Goal: Information Seeking & Learning: Learn about a topic

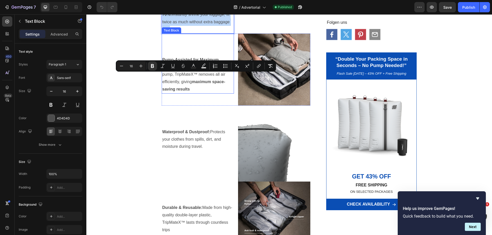
click at [201, 93] on p "Pump-Assisted for Maximum Compression: Equipped with a reliable pump, TripMateX…" at bounding box center [197, 74] width 71 height 37
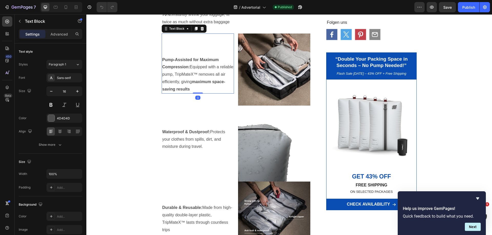
click at [201, 93] on p "Pump-Assisted for Maximum Compression: Equipped with a reliable pump, TripMateX…" at bounding box center [197, 74] width 71 height 37
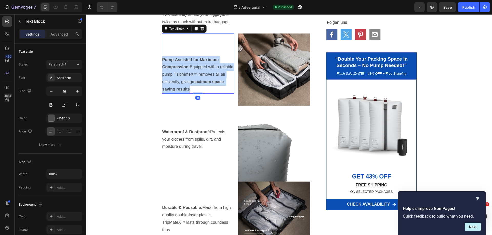
click at [201, 93] on p "Pump-Assisted for Maximum Compression: Equipped with a reliable pump, TripMateX…" at bounding box center [197, 74] width 71 height 37
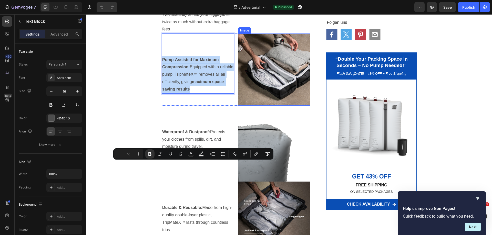
click at [252, 106] on img at bounding box center [274, 70] width 72 height 72
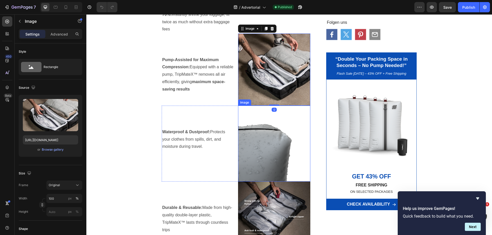
scroll to position [512, 0]
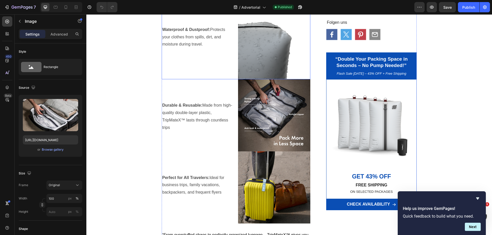
click at [179, 48] on p "Waterproof & Dustproof: Protects your clothes from spills, dirt, and moisture d…" at bounding box center [197, 37] width 71 height 22
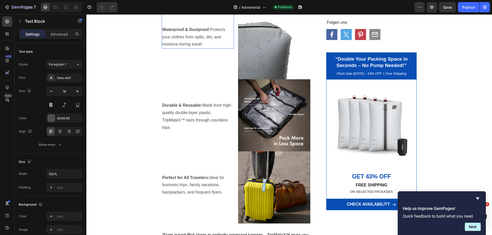
click at [179, 48] on p "Waterproof & Dustproof: Protects your clothes from spills, dirt, and moisture d…" at bounding box center [197, 37] width 71 height 22
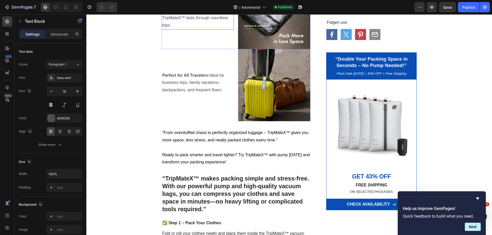
click at [207, 29] on p "Durable & Reusable: Made from high-quality double-layer plastic, TripMateX™ las…" at bounding box center [197, 13] width 71 height 29
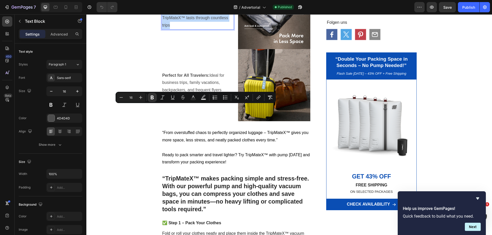
copy p "Durable & Reusable: Made from high-quality double-layer plastic, TripMateX™ las…"
click at [266, 49] on img at bounding box center [274, 13] width 72 height 72
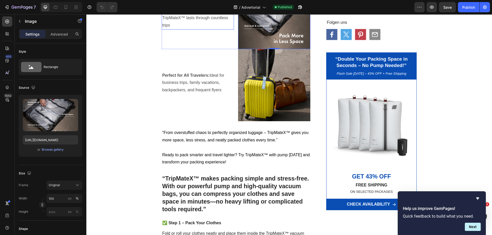
scroll to position [717, 0]
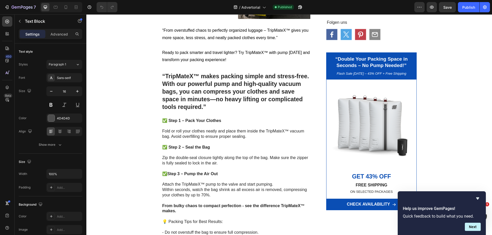
copy p "Perfect for All Travelers: Ideal for business trips, family vacations, backpack…"
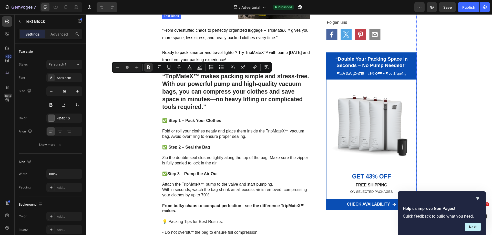
click at [255, 40] on span "“From overstuffed chaos to perfectly organized luggage – TripMateX™ gives you m…" at bounding box center [235, 34] width 146 height 12
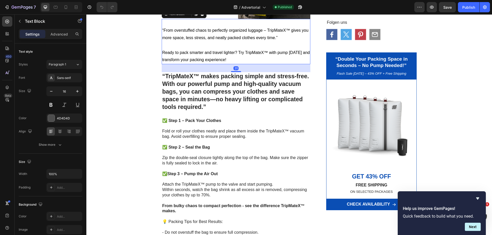
click at [255, 40] on span "“From overstuffed chaos to perfectly organized luggage – TripMateX™ gives you m…" at bounding box center [235, 34] width 146 height 12
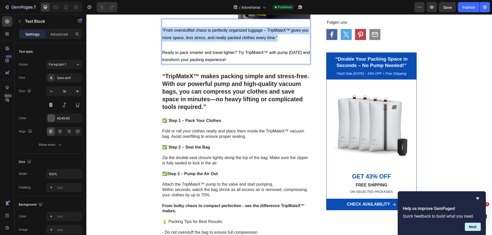
click at [255, 40] on span "“From overstuffed chaos to perfectly organized luggage – TripMateX™ gives you m…" at bounding box center [235, 34] width 146 height 12
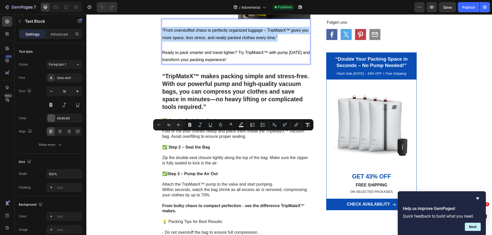
click at [233, 49] on p "Rich Text Editor. Editing area: main" at bounding box center [235, 45] width 147 height 7
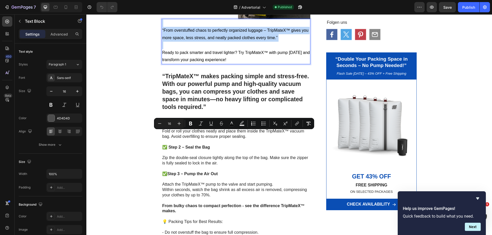
copy div "“From overstuffed chaos to perfectly organized luggage – TripMateX™ gives you m…"
click at [266, 112] on h2 "“TripMateX™ makes packing simple and stress-free. With our powerful pump and hi…" at bounding box center [236, 91] width 148 height 39
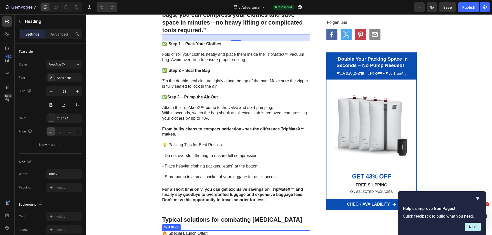
scroll to position [768, 0]
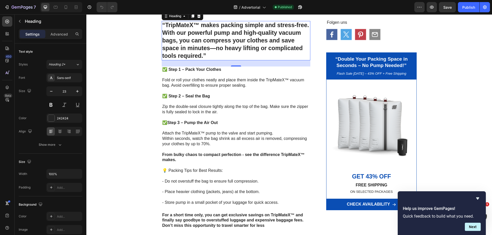
click at [225, 60] on h2 "“TripMateX™ makes packing simple and stress-free. With our powerful pump and hi…" at bounding box center [236, 40] width 148 height 39
click at [225, 60] on p "“TripMateX™ makes packing simple and stress-free. With our powerful pump and hi…" at bounding box center [235, 41] width 147 height 38
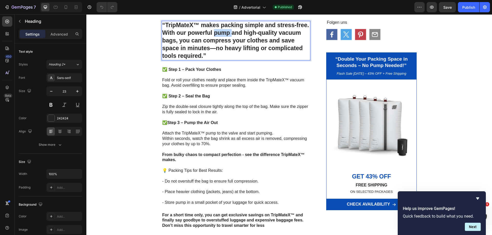
click at [225, 60] on p "“TripMateX™ makes packing simple and stress-free. With our powerful pump and hi…" at bounding box center [235, 41] width 147 height 38
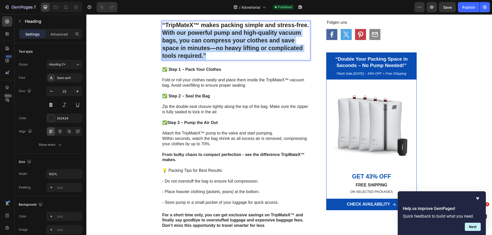
click at [225, 60] on p "“TripMateX™ makes packing simple and stress-free. With our powerful pump and hi…" at bounding box center [235, 41] width 147 height 38
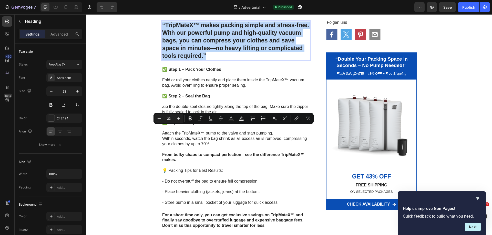
copy p "“TripMateX™ makes packing simple and stress-free. With our powerful pump and hi…"
click at [230, 78] on p at bounding box center [235, 74] width 147 height 5
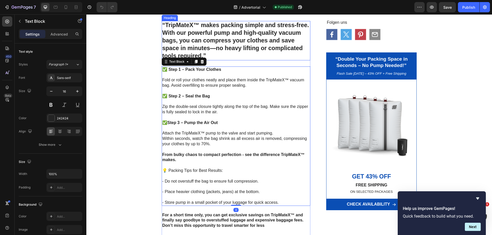
click at [226, 60] on p "“TripMateX™ makes packing simple and stress-free. With our powerful pump and hi…" at bounding box center [235, 41] width 147 height 38
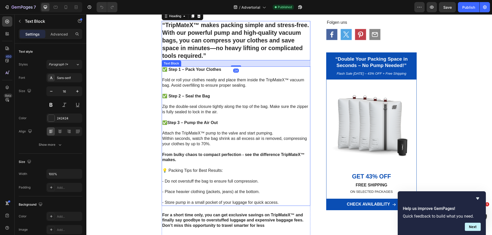
click at [213, 94] on p at bounding box center [235, 90] width 147 height 5
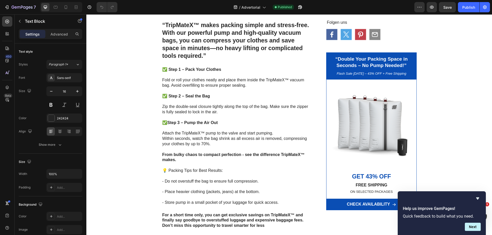
click at [259, 13] on p "Ready to pack smarter and travel lighter? Try TripMateX™ with pump [DATE] and t…" at bounding box center [235, 5] width 147 height 15
click at [257, 11] on span "Ready to pack smarter and travel lighter? Try TripMateX™ with pump [DATE] and t…" at bounding box center [235, 5] width 147 height 12
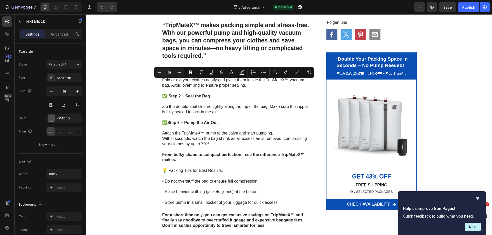
copy div "“From overstuffed chaos to perfectly organized luggage – TripMateX™ gives you m…"
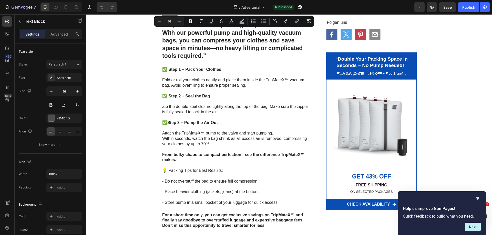
scroll to position [870, 0]
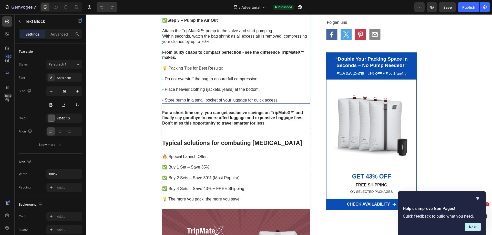
click at [227, 44] on p "Attach the TripMateX™ pump to the valve and start pumping. Within seconds, watc…" at bounding box center [235, 36] width 147 height 16
click at [208, 29] on p "Rich Text Editor. Editing area: main" at bounding box center [235, 25] width 147 height 5
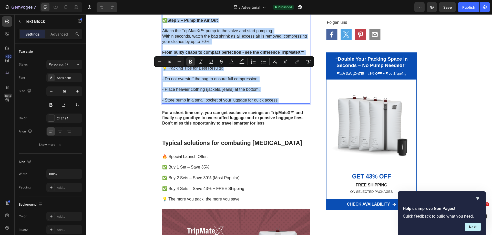
copy div "✅ Step 1 – Pack Your Clothes Fold or roll your clothes neatly and place them in…"
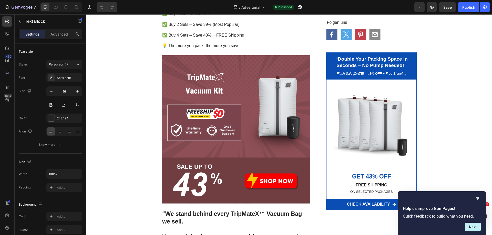
copy p "For a short time only, you can get exclusive savings on TripMateX™ and finally …"
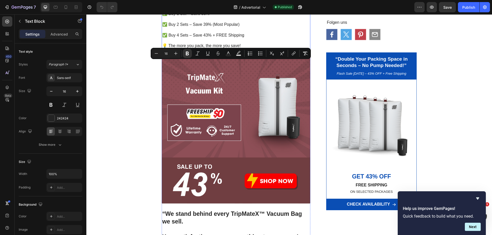
click at [194, 22] on p at bounding box center [235, 19] width 147 height 5
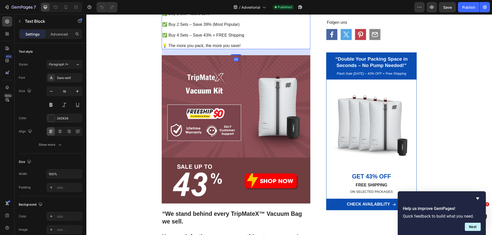
click at [193, 22] on p at bounding box center [235, 19] width 147 height 5
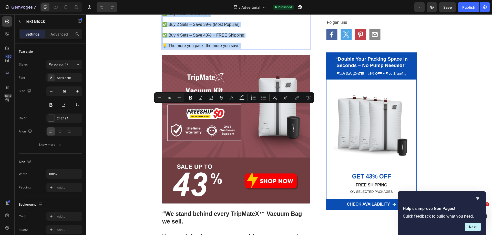
copy div "🔥 Special Launch Offer: ✅ Buy 1 Set – Save 35% ✅ Buy 2 Sets – Save 39% (Most Po…"
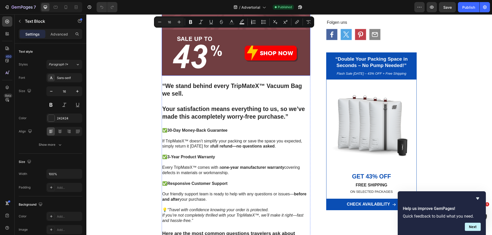
click at [249, 76] on img at bounding box center [236, 1] width 148 height 148
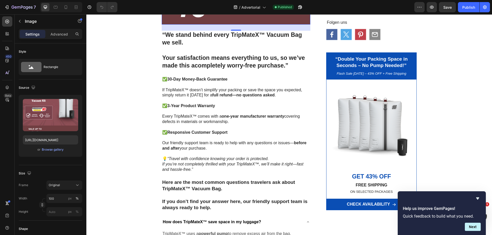
scroll to position [1229, 0]
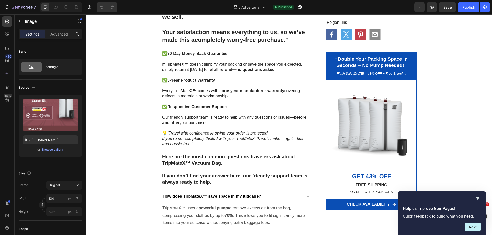
click at [246, 45] on h2 "“We stand behind every TripMateX™ Vacuum Bag we sell. Your satisfaction means e…" at bounding box center [236, 24] width 148 height 39
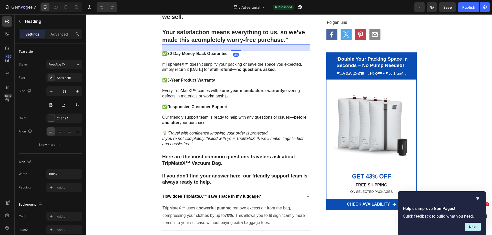
click at [246, 45] on h2 "“We stand behind every TripMateX™ Vacuum Bag we sell. Your satisfaction means e…" at bounding box center [236, 24] width 148 height 39
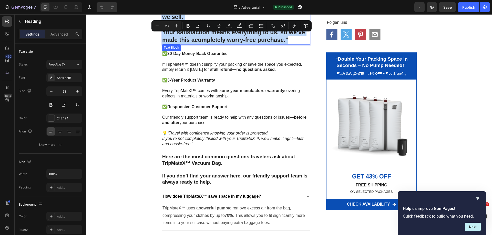
scroll to position [1306, 0]
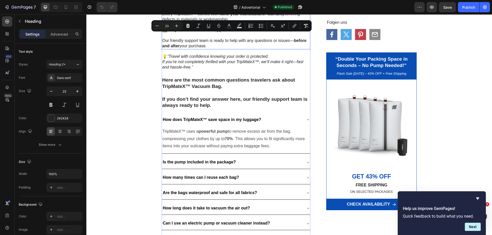
click at [202, 22] on p "Every TripMateX™ comes with a one-year manufacturer warranty covering defects i…" at bounding box center [235, 17] width 147 height 11
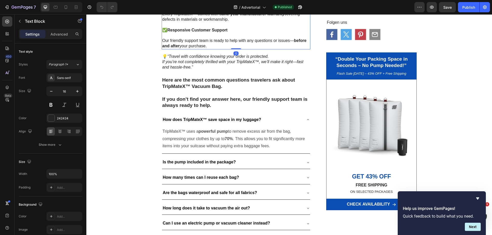
click at [202, 22] on p "Every TripMateX™ comes with a one-year manufacturer warranty covering defects i…" at bounding box center [235, 17] width 147 height 11
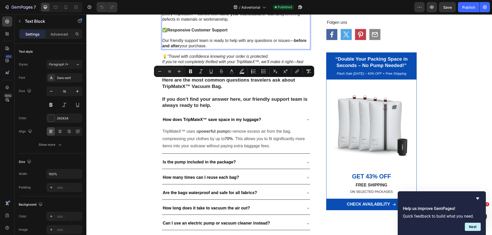
copy div "✅ 30-Day Money-Back Guarantee If TripMateX™ doesn’t simplify your packing or sa…"
click at [195, 69] on icon "If you’re not completely thrilled with your TripMateX™, we’ll make it right—fas…" at bounding box center [232, 65] width 141 height 10
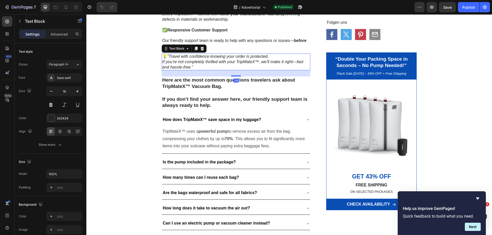
click at [197, 70] on p "💡 “Travel with confidence knowing your order is protected. If you’re not comple…" at bounding box center [235, 62] width 147 height 16
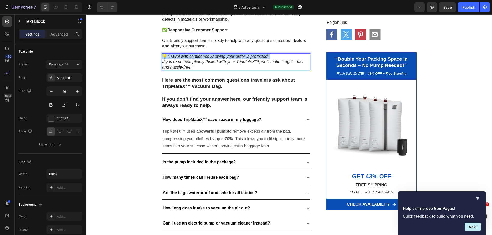
copy p "💡 “Travel with confidence knowing your order is protected."
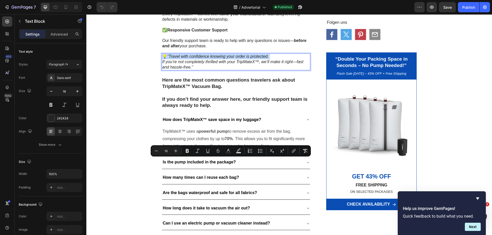
scroll to position [1408, 0]
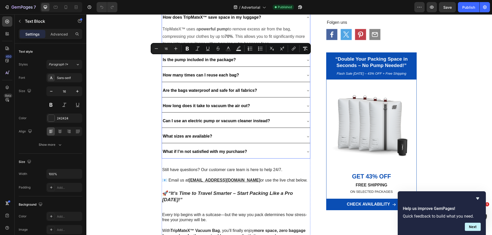
click at [274, 22] on div "How does TripMateX™ save space in my luggage?" at bounding box center [232, 17] width 140 height 9
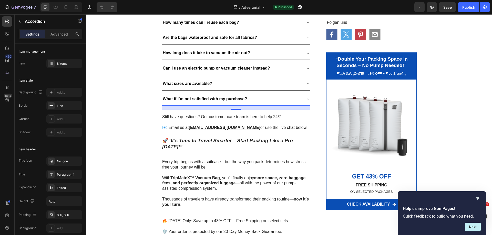
scroll to position [1357, 0]
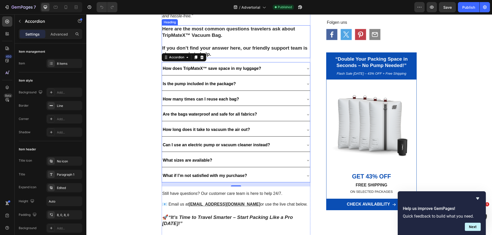
click at [179, 58] on h3 "Here are the most common questions travelers ask about TripMateX™ Vacuum Bag. I…" at bounding box center [236, 41] width 148 height 33
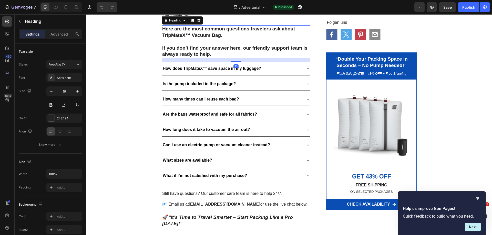
click at [179, 58] on h3 "Here are the most common questions travelers ask about TripMateX™ Vacuum Bag. I…" at bounding box center [236, 41] width 148 height 33
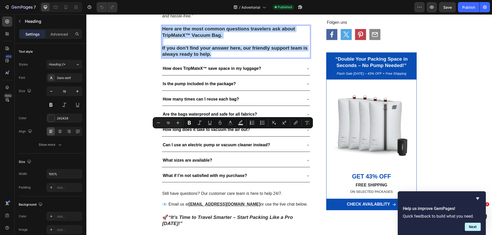
scroll to position [1485, 0]
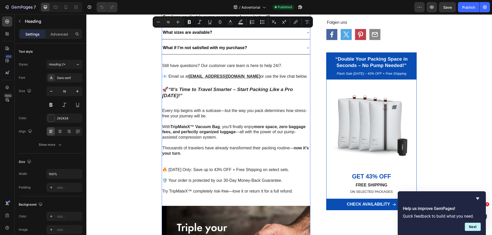
click at [289, 52] on div "What if I’m not satisfied with my purchase?" at bounding box center [232, 48] width 140 height 9
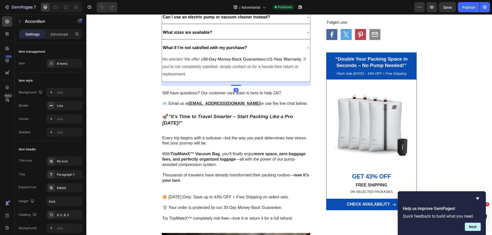
click at [289, 52] on div "What if I’m not satisfied with my purchase?" at bounding box center [232, 48] width 140 height 9
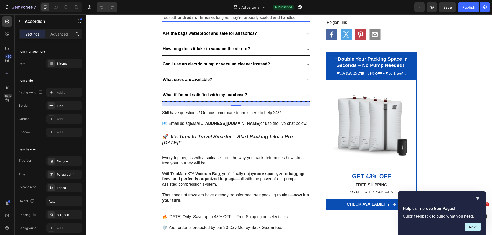
click at [243, 22] on p "Our bags are made from high-quality, durable materials and can be reused hundre…" at bounding box center [235, 14] width 147 height 15
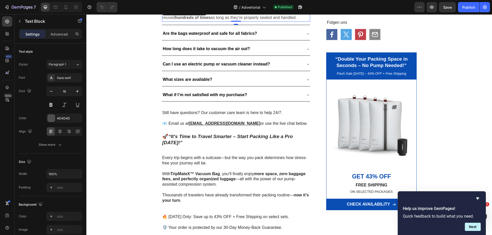
click at [243, 22] on p "Our bags are made from high-quality, durable materials and can be reused hundre…" at bounding box center [235, 14] width 147 height 15
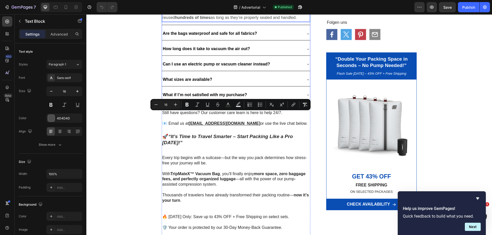
click at [199, 36] on strong "Are the bags waterproof and safe for all fabrics?" at bounding box center [210, 33] width 94 height 4
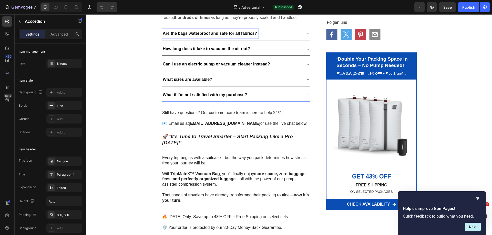
click at [199, 36] on strong "Are the bags waterproof and safe for all fabrics?" at bounding box center [210, 33] width 94 height 4
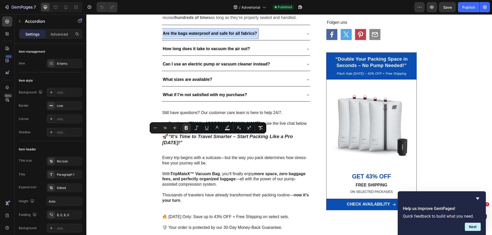
click at [281, 38] on div "Are the bags waterproof and safe for all fabrics?" at bounding box center [232, 33] width 140 height 9
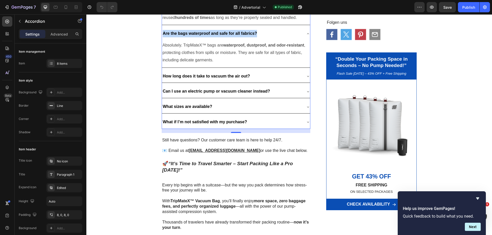
scroll to position [1562, 0]
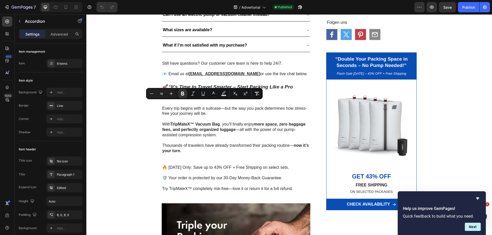
click at [276, 4] on div "How long does it take to vacuum the air out?" at bounding box center [232, -1] width 140 height 9
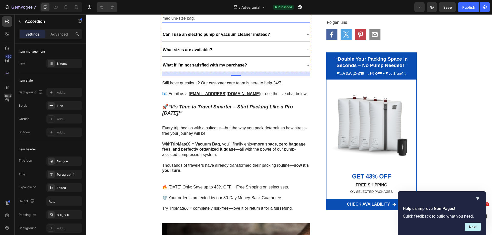
click at [199, 22] on p "With the included pump, it takes less than one minute to fully compress a mediu…" at bounding box center [235, 14] width 147 height 15
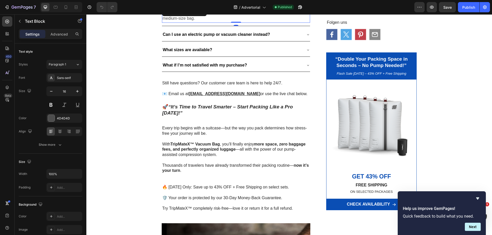
click at [201, 14] on icon at bounding box center [202, 12] width 3 height 4
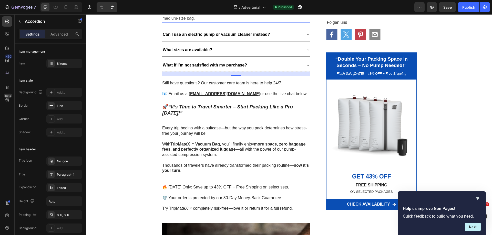
click at [190, 22] on p "With the included pump, it takes less than one minute to fully compress a mediu…" at bounding box center [235, 14] width 147 height 15
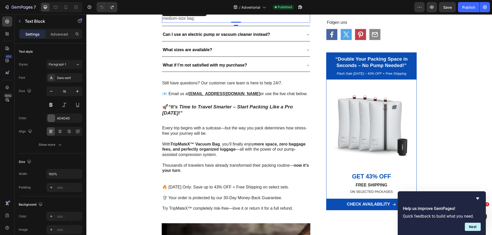
click at [190, 16] on div "Text Block" at bounding box center [184, 12] width 45 height 8
click at [230, 13] on strong "less than one minute" at bounding box center [240, 11] width 41 height 4
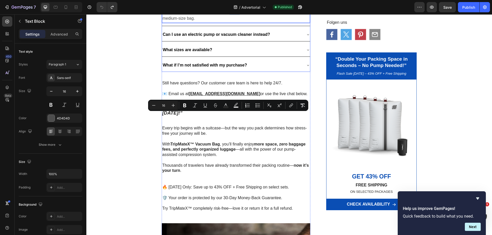
click at [248, 38] on p "Can I use an electric pump or vacuum cleaner instead?" at bounding box center [216, 34] width 107 height 7
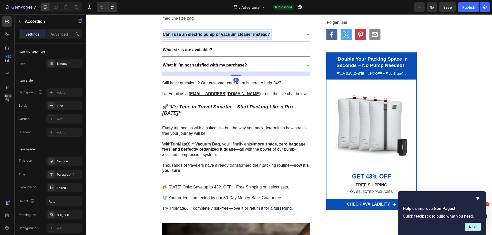
click at [247, 37] on strong "Can I use an electric pump or vacuum cleaner instead?" at bounding box center [216, 34] width 107 height 4
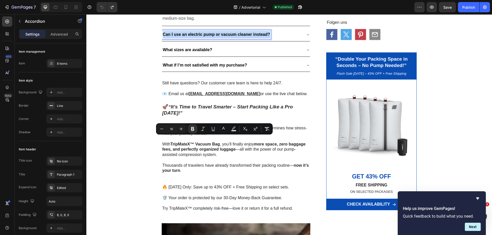
click at [285, 39] on div "Can I use an electric pump or vacuum cleaner instead?" at bounding box center [232, 34] width 140 height 9
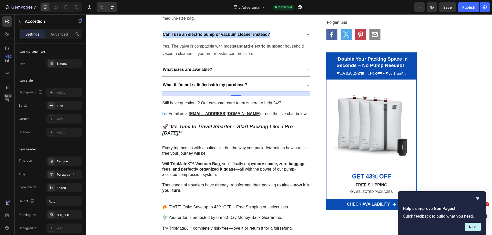
scroll to position [1638, 0]
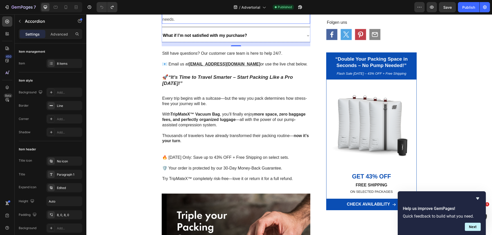
click at [245, 23] on p "TripMateX™ bags come in multiple sizes to fit everything from small carry-on it…" at bounding box center [235, 12] width 147 height 22
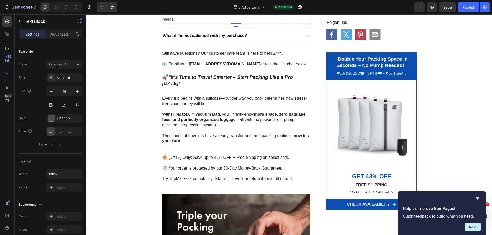
click at [245, 23] on p "TripMateX™ bags come in multiple sizes to fit everything from small carry-on it…" at bounding box center [235, 12] width 147 height 22
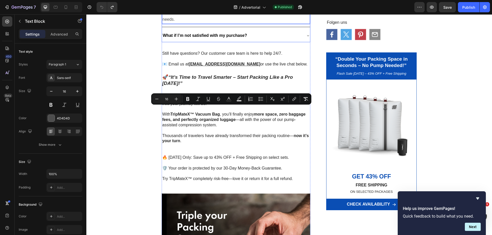
click at [260, 40] on div "What if I’m not satisfied with my purchase?" at bounding box center [232, 35] width 140 height 9
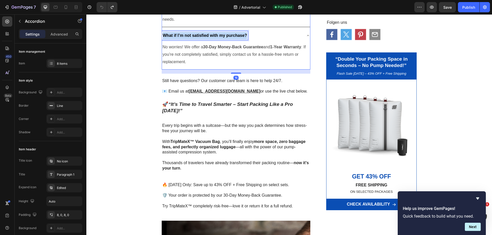
click at [231, 38] on strong "What if I’m not satisfied with my purchase?" at bounding box center [205, 35] width 84 height 4
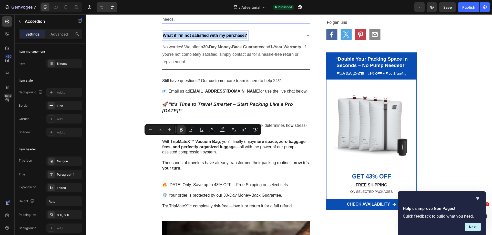
click at [243, 23] on p "TripMateX™ bags come in multiple sizes to fit everything from small carry-on it…" at bounding box center [235, 12] width 147 height 22
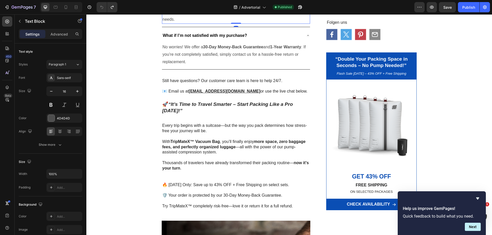
click at [243, 23] on p "TripMateX™ bags come in multiple sizes to fit everything from small carry-on it…" at bounding box center [235, 12] width 147 height 22
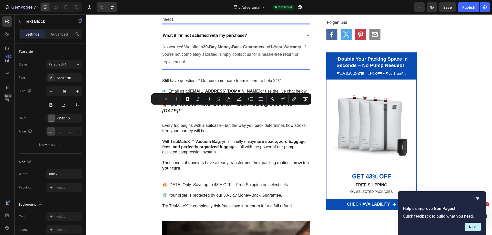
click at [209, 38] on strong "What if I’m not satisfied with my purchase?" at bounding box center [205, 35] width 84 height 4
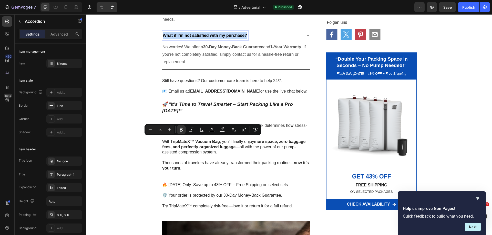
click at [286, 49] on strong "1-Year Warranty" at bounding box center [285, 47] width 31 height 4
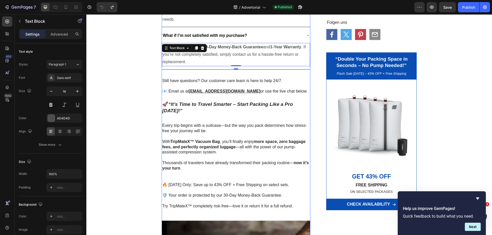
scroll to position [1715, 0]
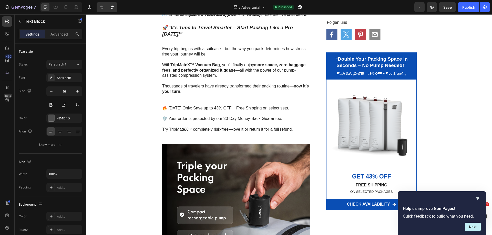
click at [237, 7] on p "Still have questions? Our customer care team is here to help 24/7." at bounding box center [235, 4] width 147 height 5
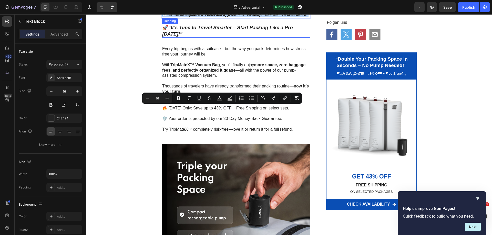
click at [229, 37] on icon "“It’s Time to Travel Smarter – Start Packing Like a Pro [DATE]!”" at bounding box center [227, 31] width 131 height 12
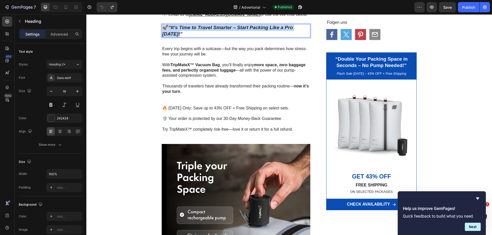
click at [229, 37] on icon "“It’s Time to Travel Smarter – Start Packing Like a Pro [DATE]!”" at bounding box center [227, 31] width 131 height 12
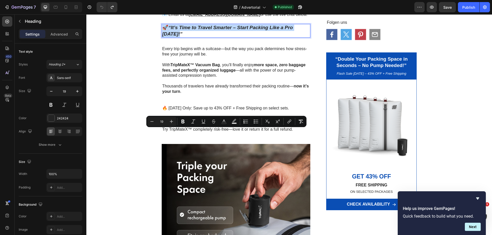
scroll to position [1766, 0]
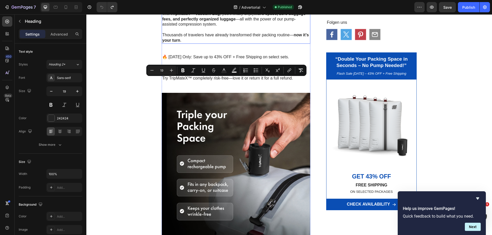
click at [216, 27] on p "With TripMateX™ Vacuum Bag , you’ll finally enjoy more space, zero baggage fees…" at bounding box center [235, 16] width 147 height 21
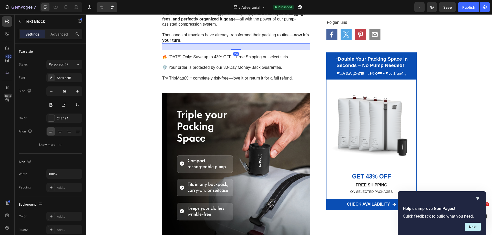
click at [195, 6] on p "Every trip begins with a suitcase—but the way you pack determines how stress-fr…" at bounding box center [235, 0] width 147 height 11
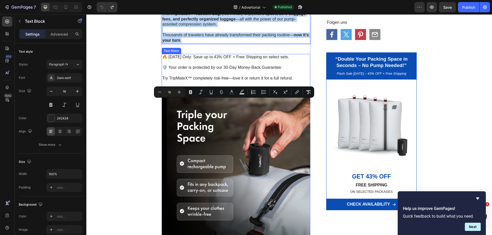
click at [207, 70] on p "🛡️ Your order is protected by our 30-Day Money-Back Guarantee." at bounding box center [235, 67] width 147 height 5
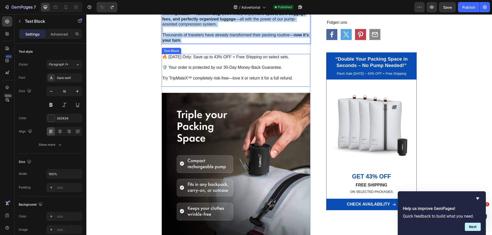
click at [207, 70] on p "🛡️ Your order is protected by our 30-Day Money-Back Guarantee." at bounding box center [235, 67] width 147 height 5
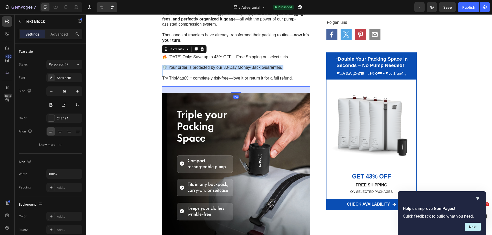
click at [207, 70] on p "🛡️ Your order is protected by our 30-Day Money-Back Guarantee." at bounding box center [235, 67] width 147 height 5
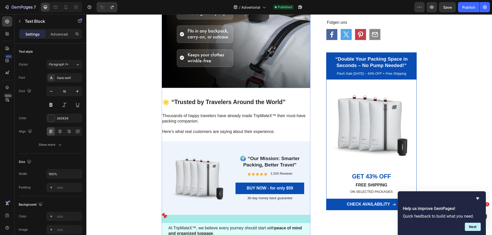
scroll to position [2022, 0]
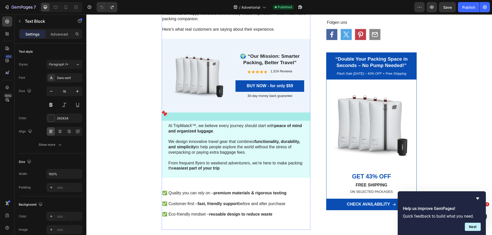
click at [237, 4] on h2 "🌟 “Trusted by Travelers Around the World”" at bounding box center [236, 0] width 148 height 9
click at [237, 4] on p "🌟 “Trusted by Travelers Around the World”" at bounding box center [235, 0] width 147 height 8
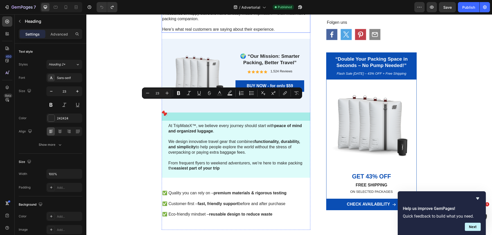
click at [229, 22] on p "Thousands of happy travelers have already made TripMateX™ their must-have packi…" at bounding box center [235, 16] width 147 height 11
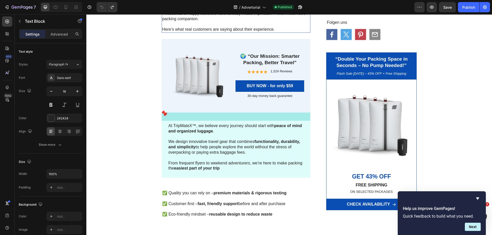
click at [229, 22] on p "Thousands of happy travelers have already made TripMateX™ their must-have packi…" at bounding box center [235, 16] width 147 height 11
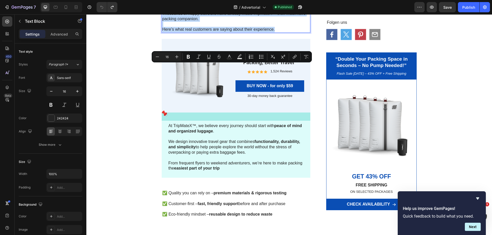
scroll to position [2099, 0]
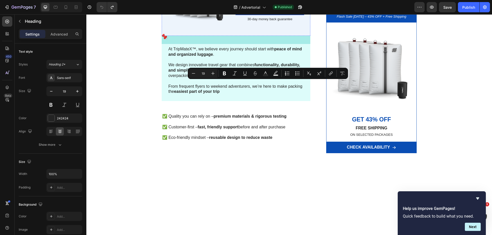
click at [274, 12] on p "BUY NOW - for only $59" at bounding box center [270, 9] width 46 height 5
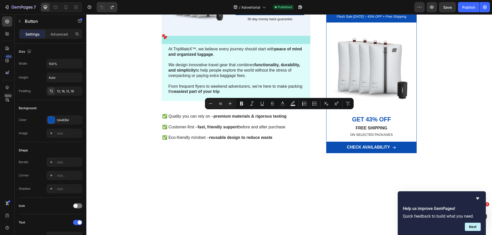
click at [274, 12] on p "BUY NOW - for only $59" at bounding box center [270, 9] width 46 height 5
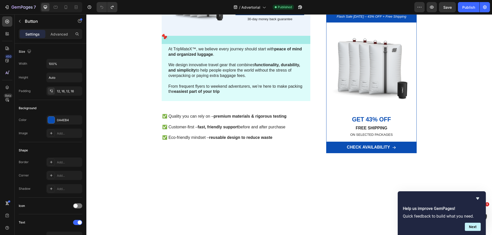
click at [274, 12] on p "BUY NOW - for only $59" at bounding box center [270, 9] width 46 height 5
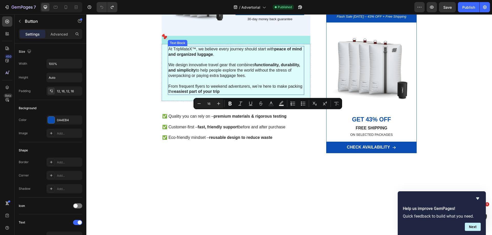
click at [236, 79] on p "We design innovative travel gear that combines functionality, durability, and s…" at bounding box center [235, 67] width 135 height 21
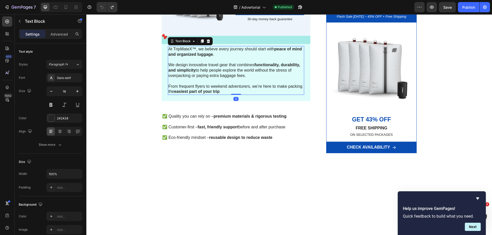
click at [203, 57] on strong "peace of mind and organized luggage" at bounding box center [234, 52] width 133 height 10
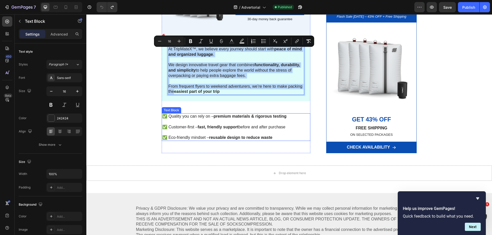
scroll to position [2202, 0]
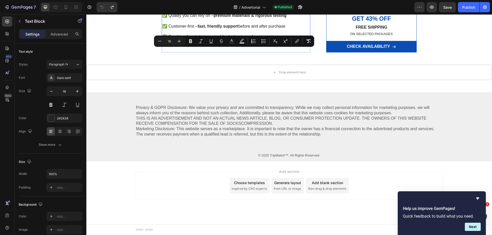
click at [229, 28] on strong "fast, friendly support" at bounding box center [217, 26] width 41 height 4
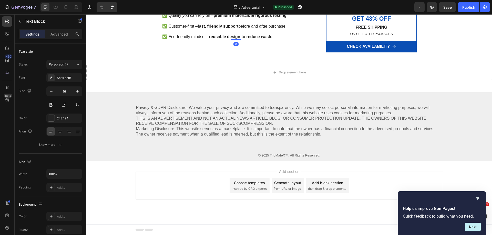
click at [229, 28] on strong "fast, friendly support" at bounding box center [217, 26] width 41 height 4
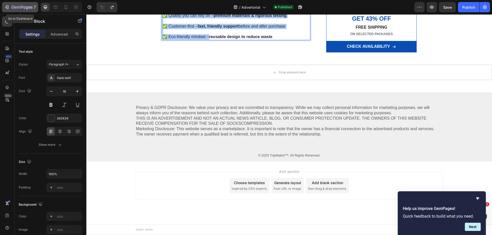
click at [10, 5] on div "7" at bounding box center [19, 7] width 31 height 6
